Goal: Task Accomplishment & Management: Use online tool/utility

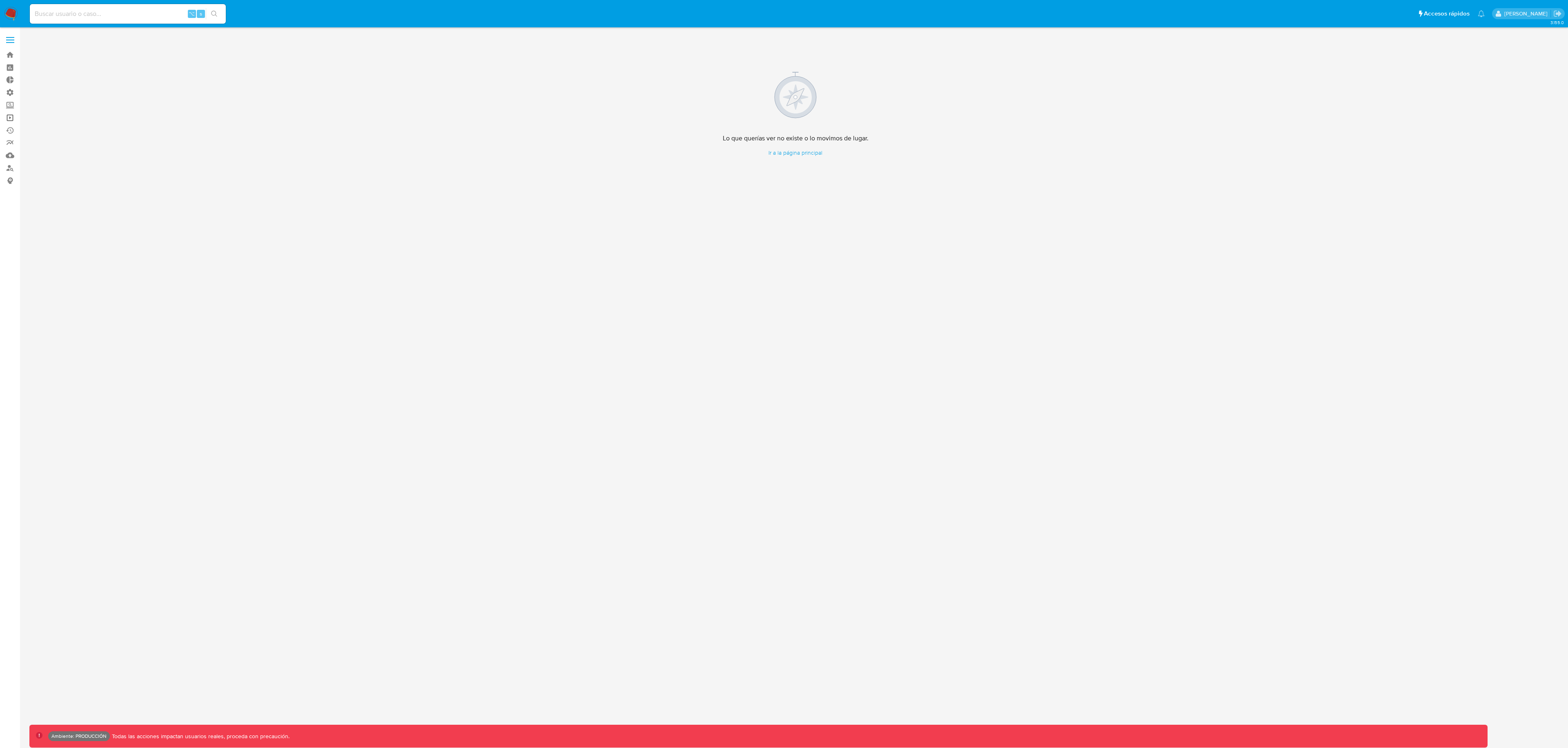
click at [9, 120] on link "Operaciones masivas" at bounding box center [49, 118] width 97 height 13
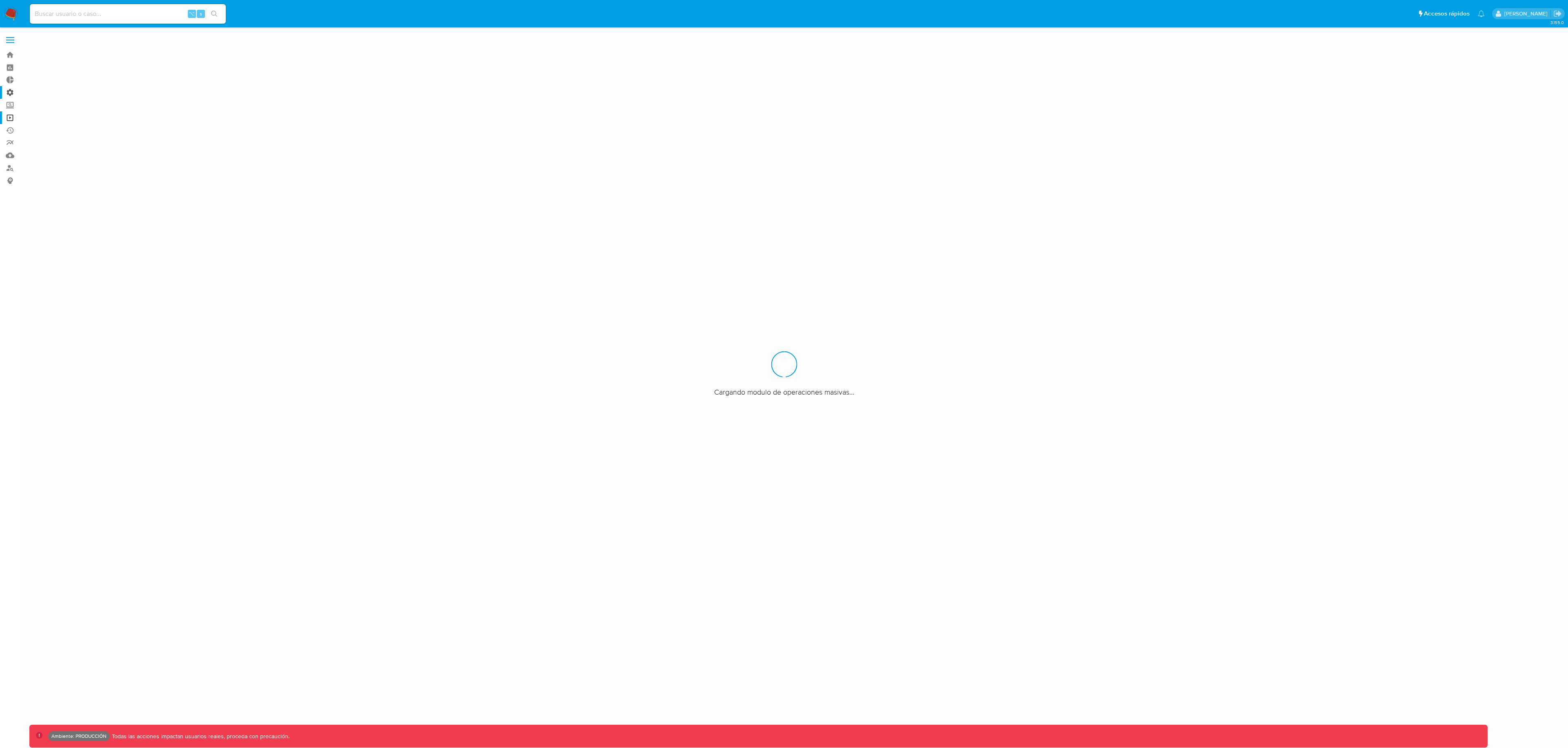
click at [9, 95] on label "Administración" at bounding box center [49, 93] width 97 height 13
click at [0, 0] on input "Administración" at bounding box center [0, 0] width 0 height 0
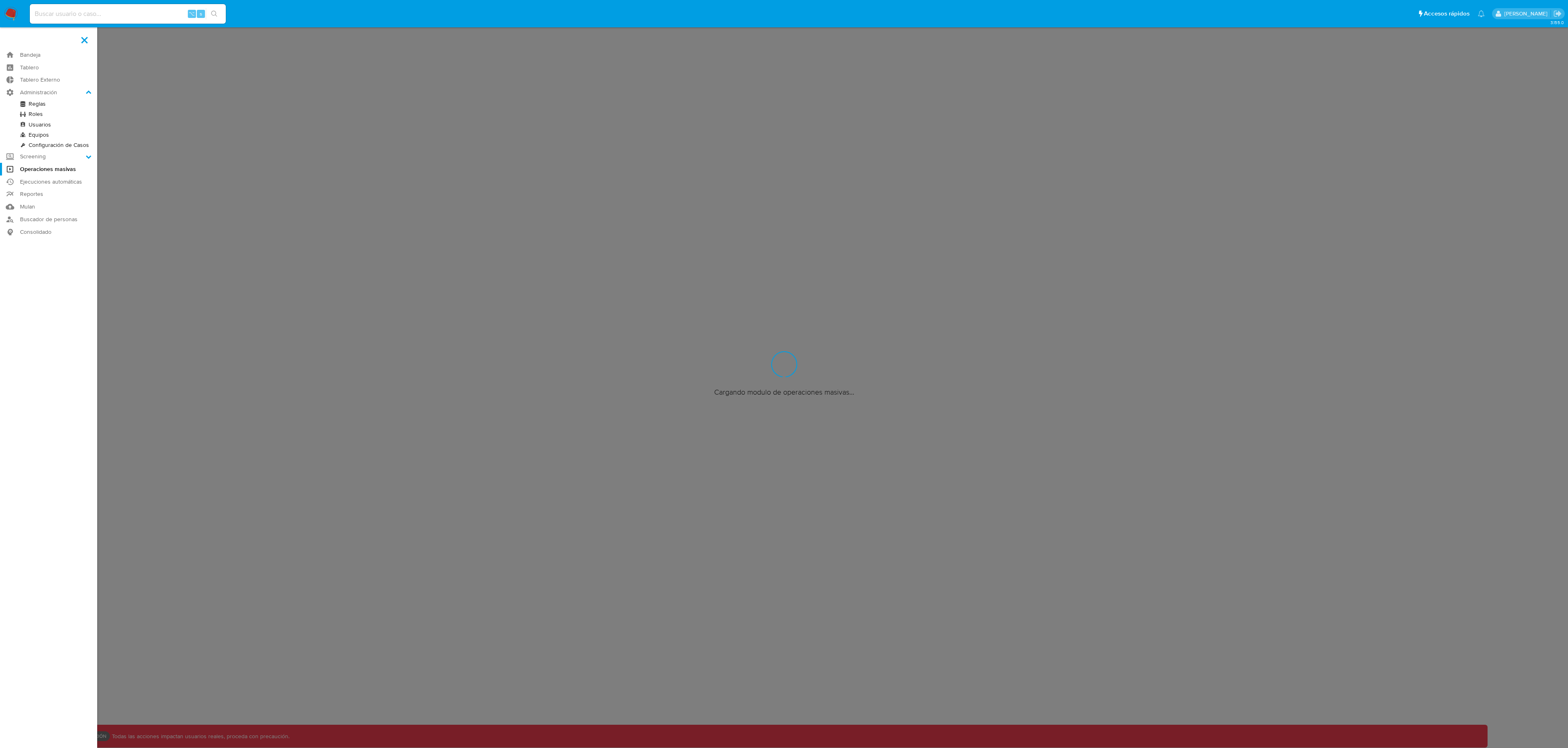
click at [52, 148] on link "Configuración de Casos" at bounding box center [49, 145] width 97 height 10
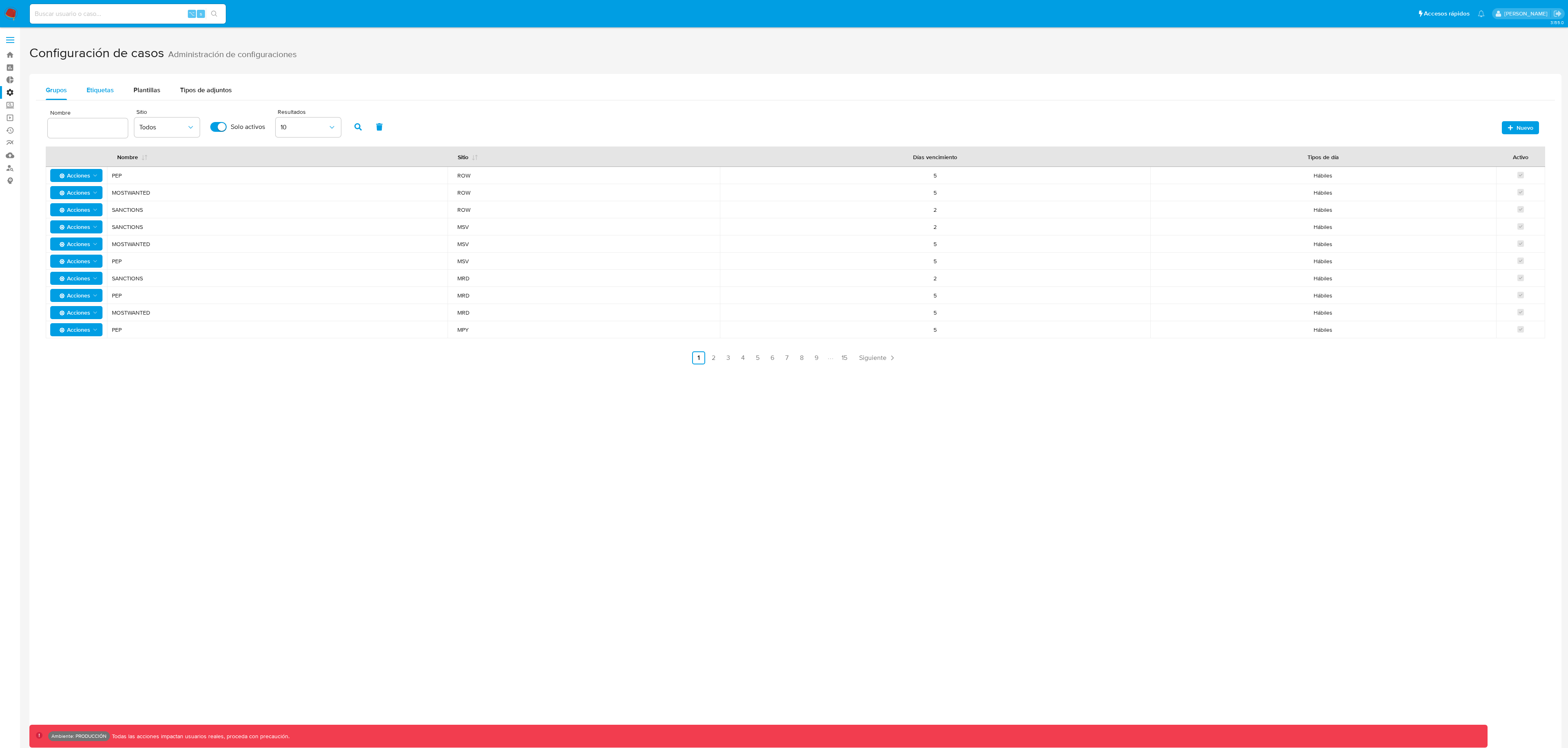
click at [103, 90] on span "Etiquetas" at bounding box center [100, 90] width 27 height 9
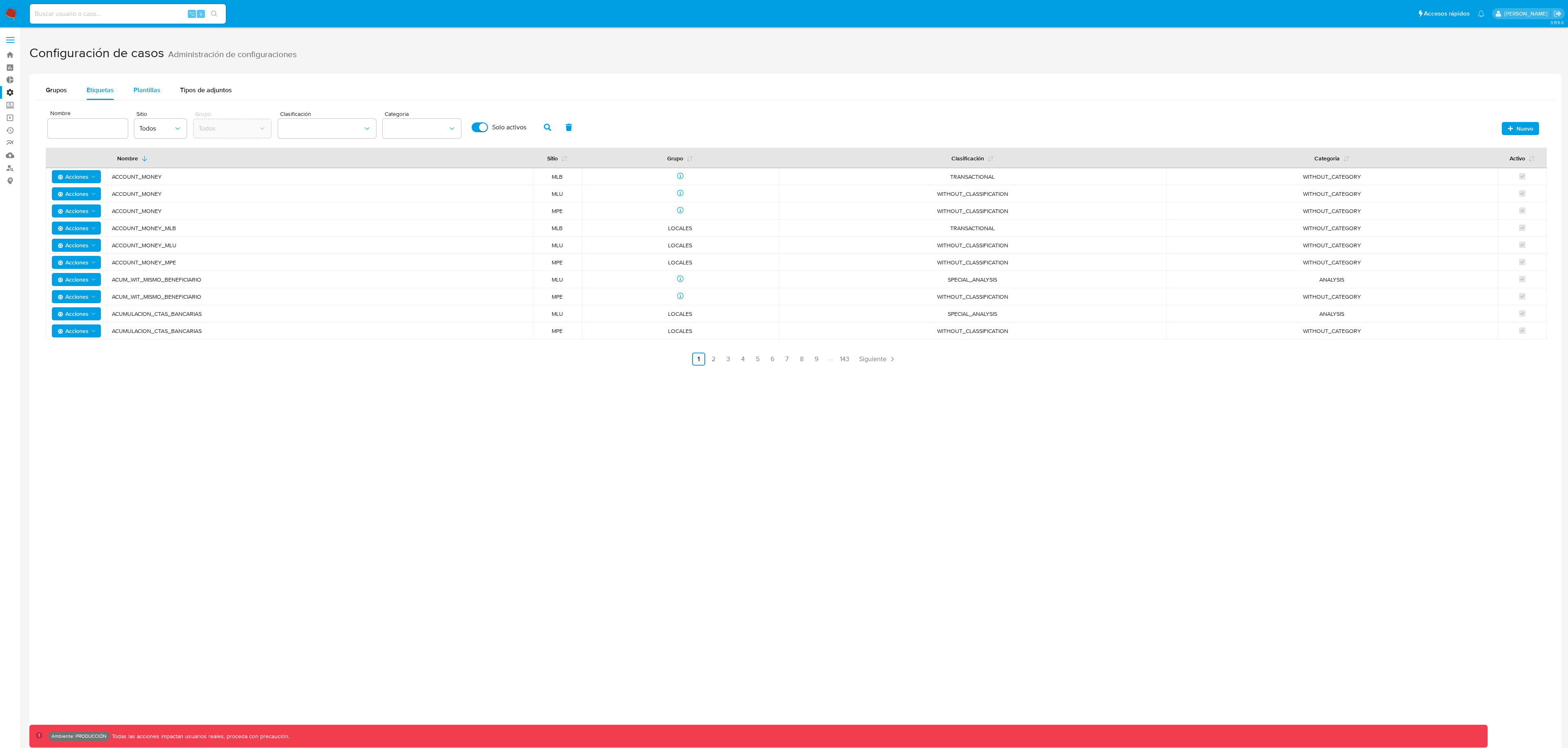
click at [154, 87] on span "Plantillas" at bounding box center [147, 90] width 27 height 9
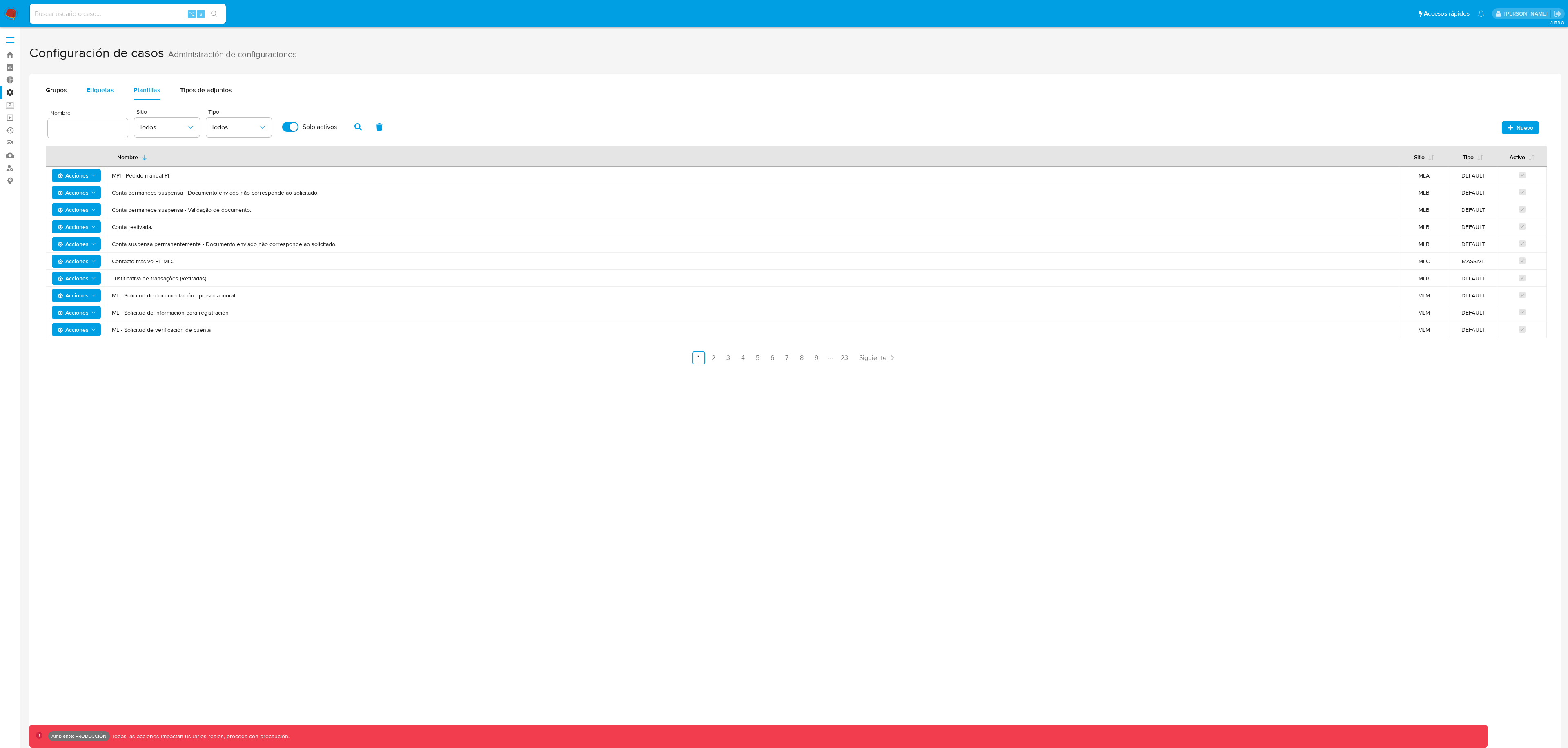
click at [93, 88] on span "Etiquetas" at bounding box center [100, 90] width 27 height 9
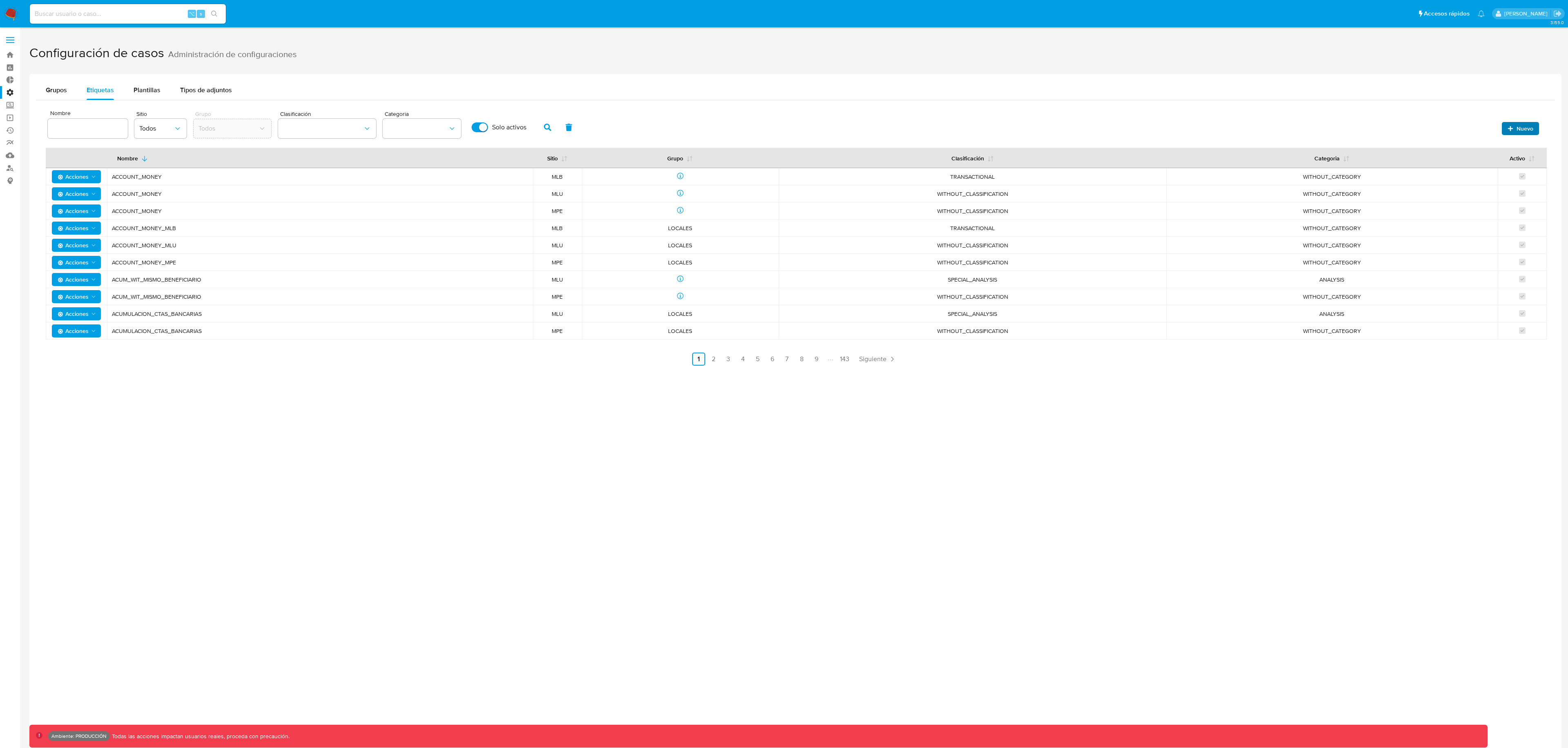
click at [1519, 127] on span "Nuevo" at bounding box center [1525, 128] width 17 height 13
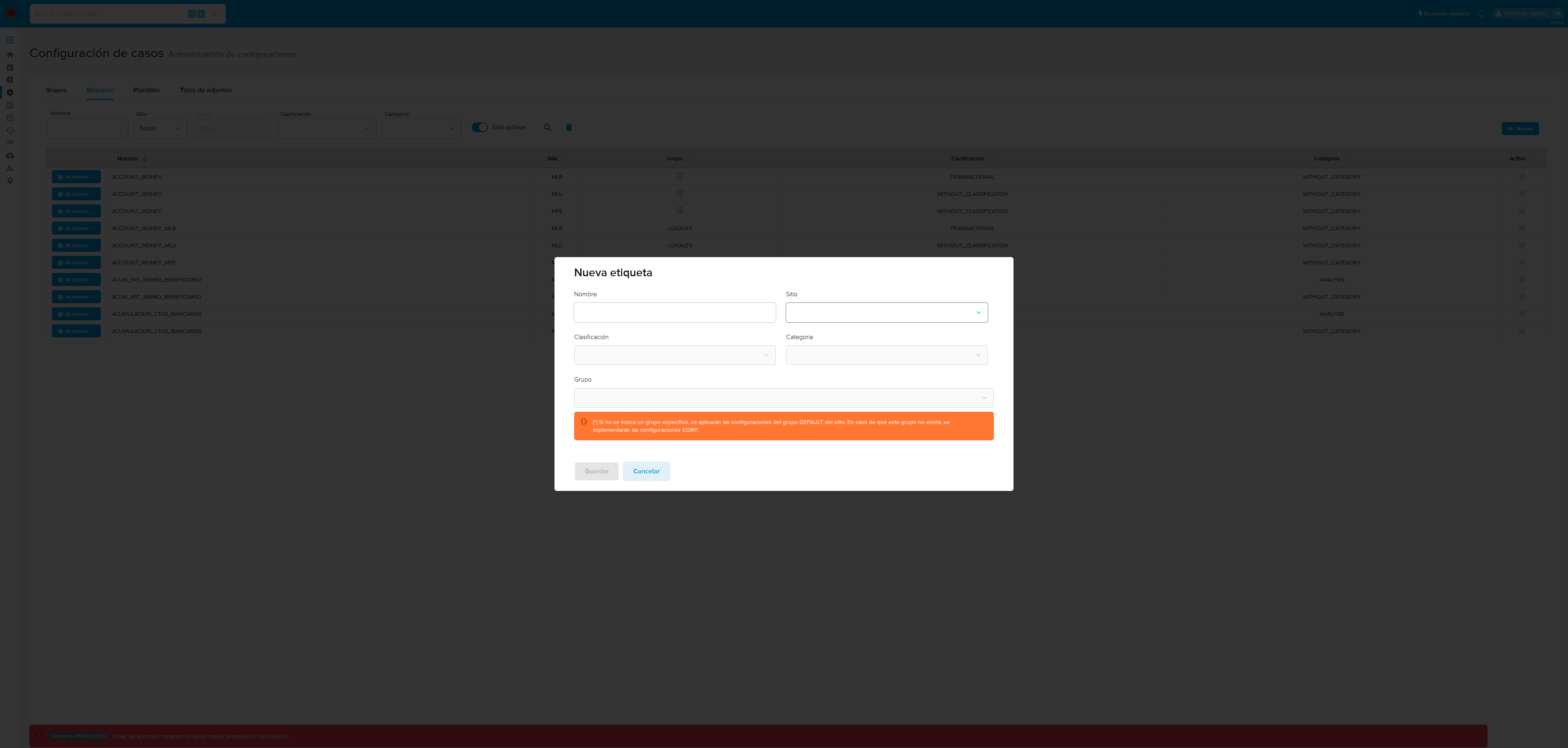
drag, startPoint x: 846, startPoint y: 312, endPoint x: 842, endPoint y: 318, distance: 7.2
click at [845, 312] on button "site-dropdown" at bounding box center [887, 313] width 202 height 20
click at [821, 351] on div "CBT" at bounding box center [884, 354] width 187 height 20
click at [714, 350] on button "classification-dropdown" at bounding box center [675, 355] width 202 height 20
click at [697, 379] on div "SCREENING" at bounding box center [672, 377] width 187 height 20
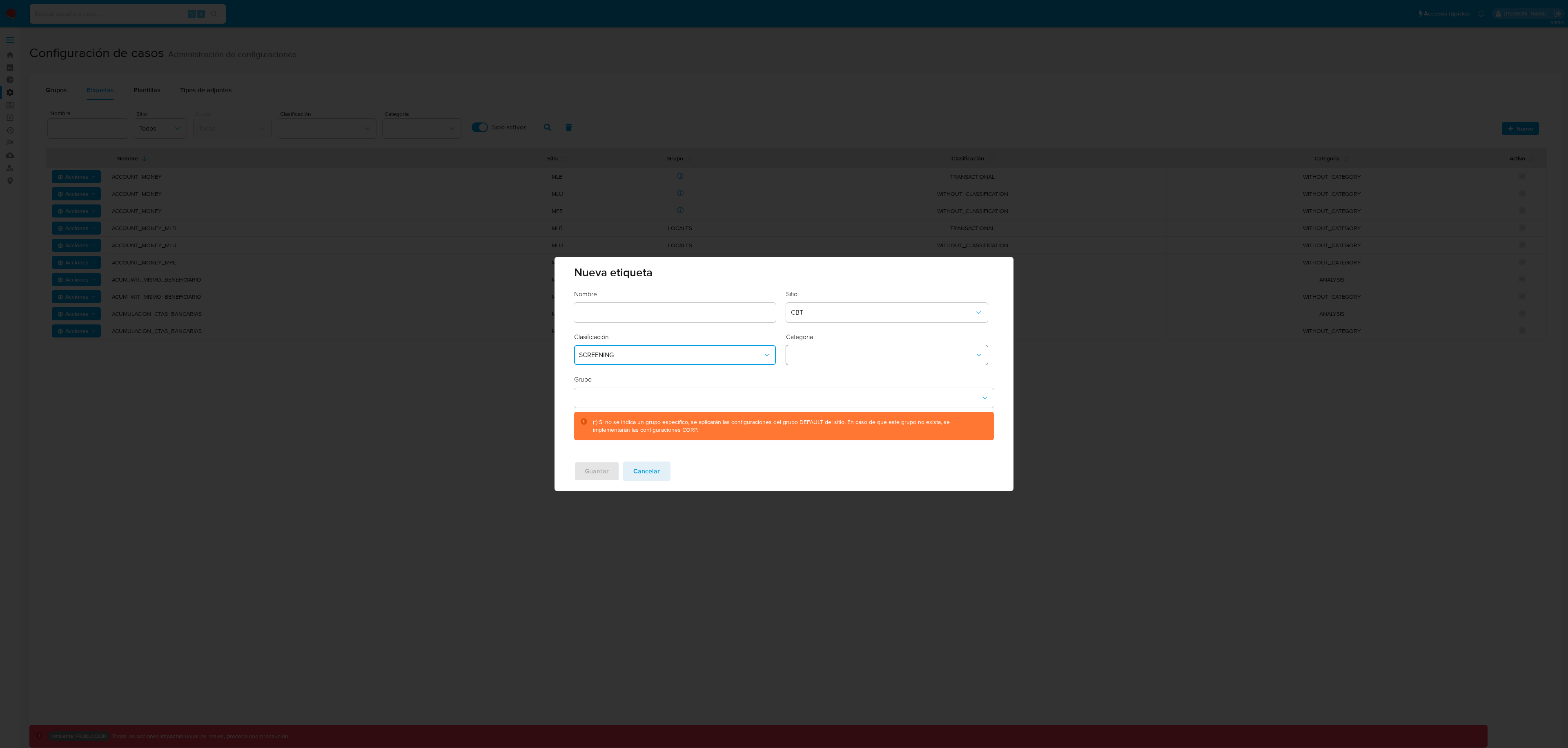
click at [814, 364] on button "category-dropdown" at bounding box center [887, 355] width 202 height 20
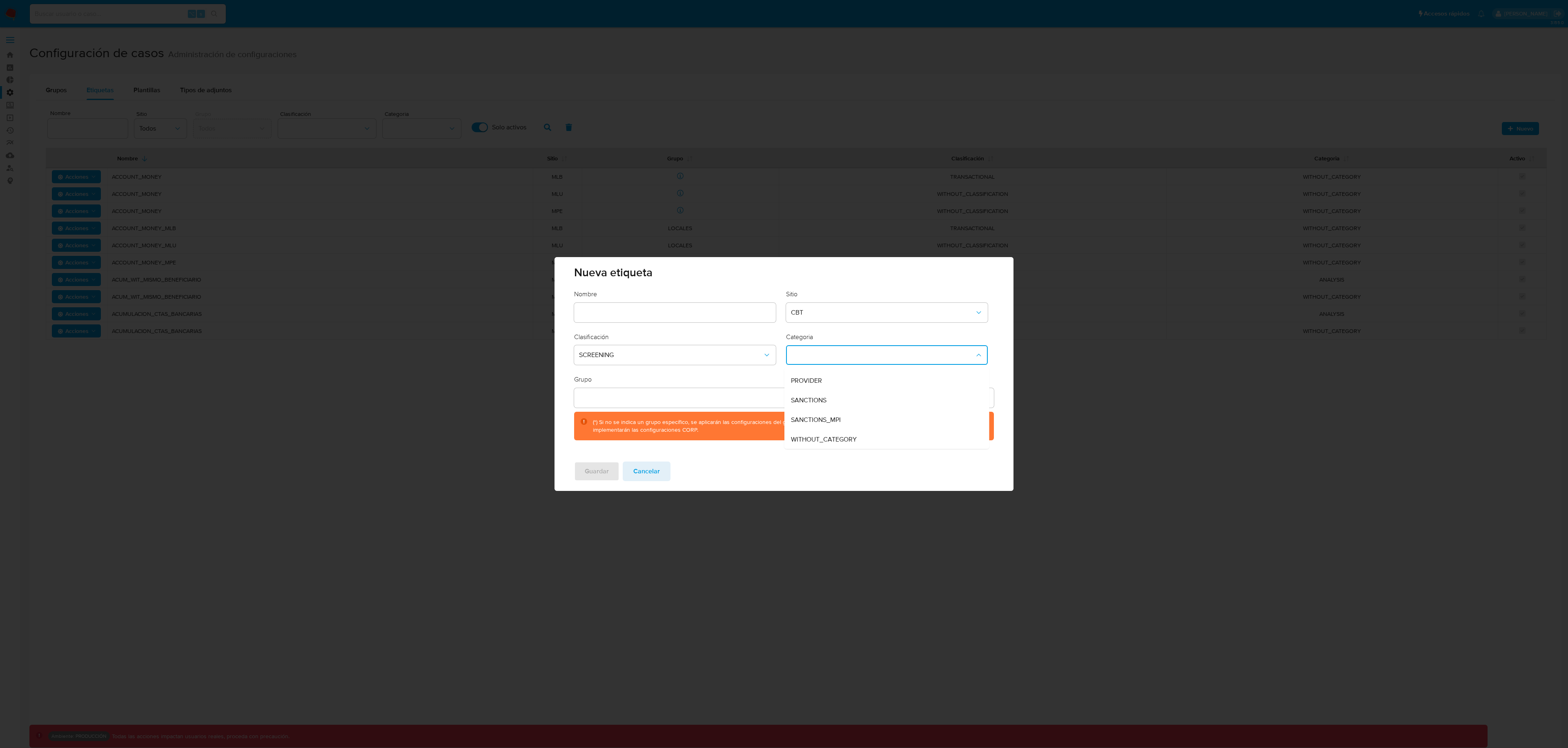
click at [662, 464] on button "Cancelar" at bounding box center [647, 472] width 48 height 20
